Goal: Task Accomplishment & Management: Manage account settings

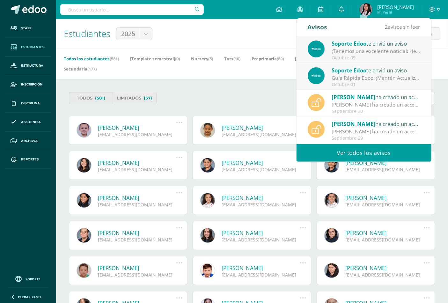
click at [334, 155] on link "Ver todos los avisos" at bounding box center [363, 153] width 135 height 18
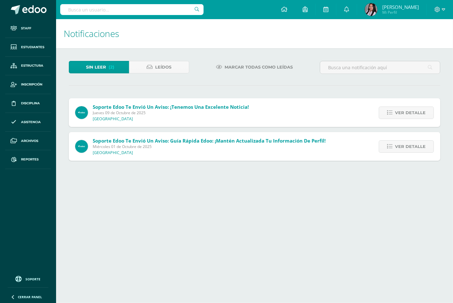
click at [226, 65] on span "Marcar todas como leídas" at bounding box center [259, 67] width 68 height 12
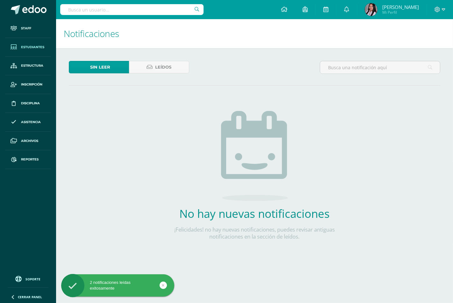
click at [21, 45] on span "Estudiantes" at bounding box center [32, 47] width 23 height 5
